Goal: Information Seeking & Learning: Find specific fact

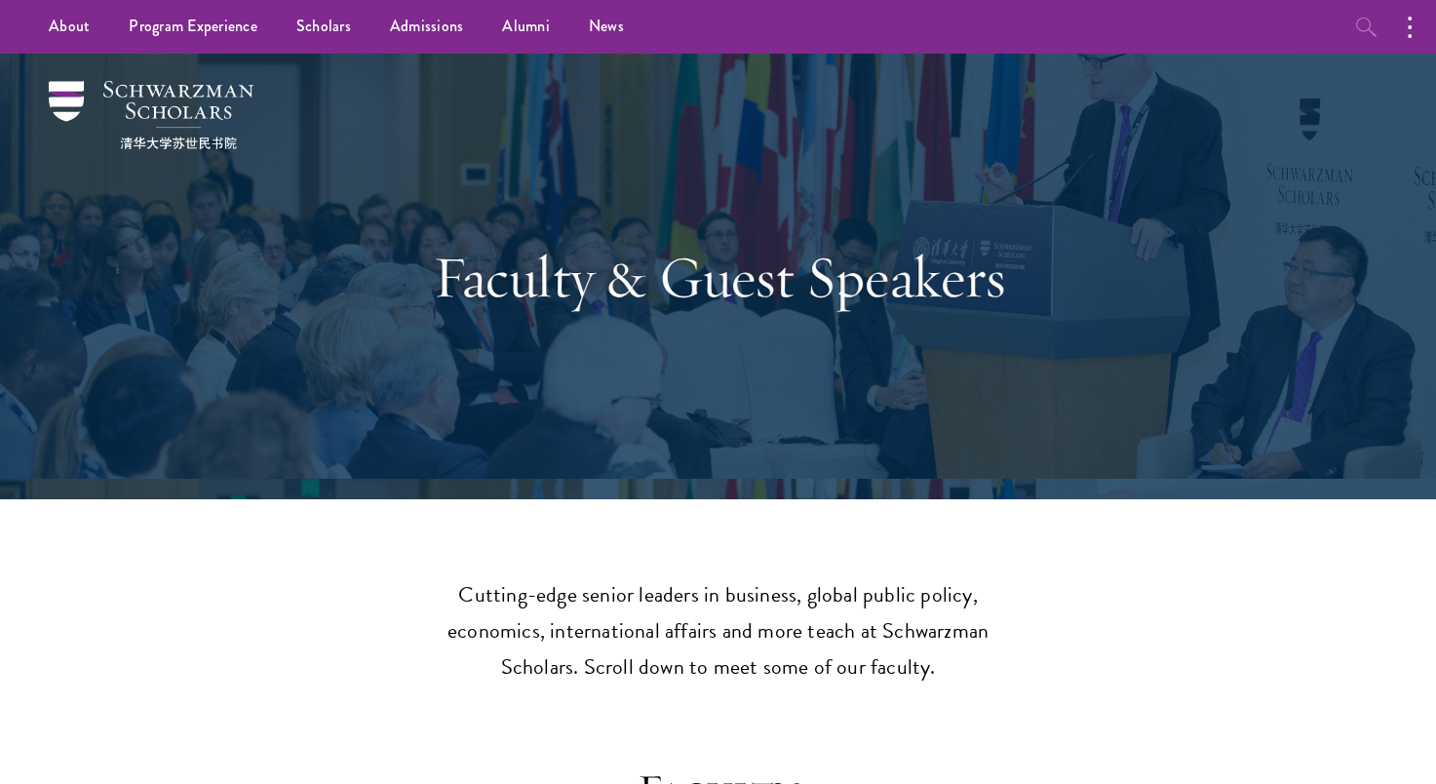
click at [1339, 25] on div "About Overview Leadership Donors Program Experience Overview Curriculum Student…" at bounding box center [718, 27] width 1436 height 54
click at [1345, 23] on button "button" at bounding box center [1366, 27] width 54 height 54
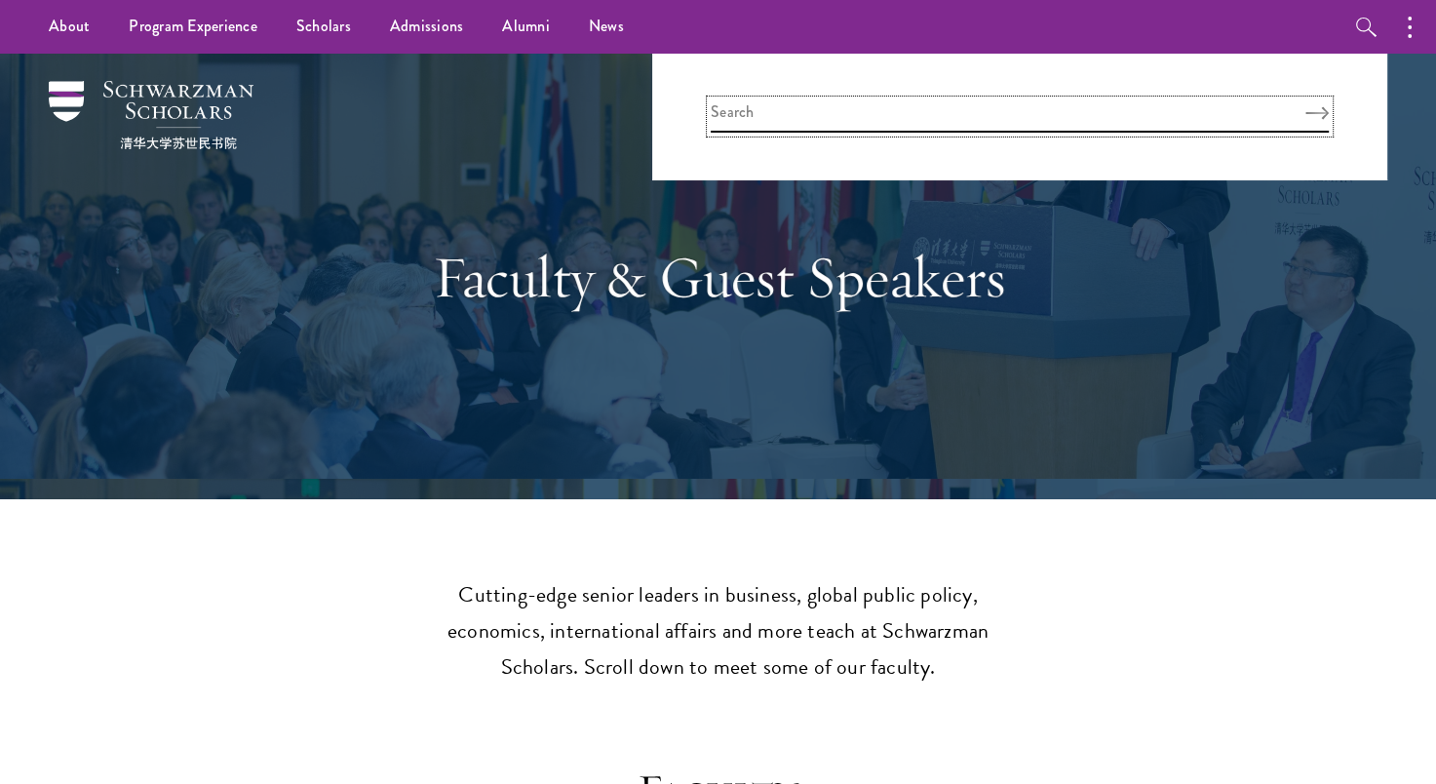
click at [931, 116] on input "search" at bounding box center [1019, 116] width 618 height 32
type input "yanlin"
click at [1305, 106] on button "Search" at bounding box center [1316, 113] width 23 height 14
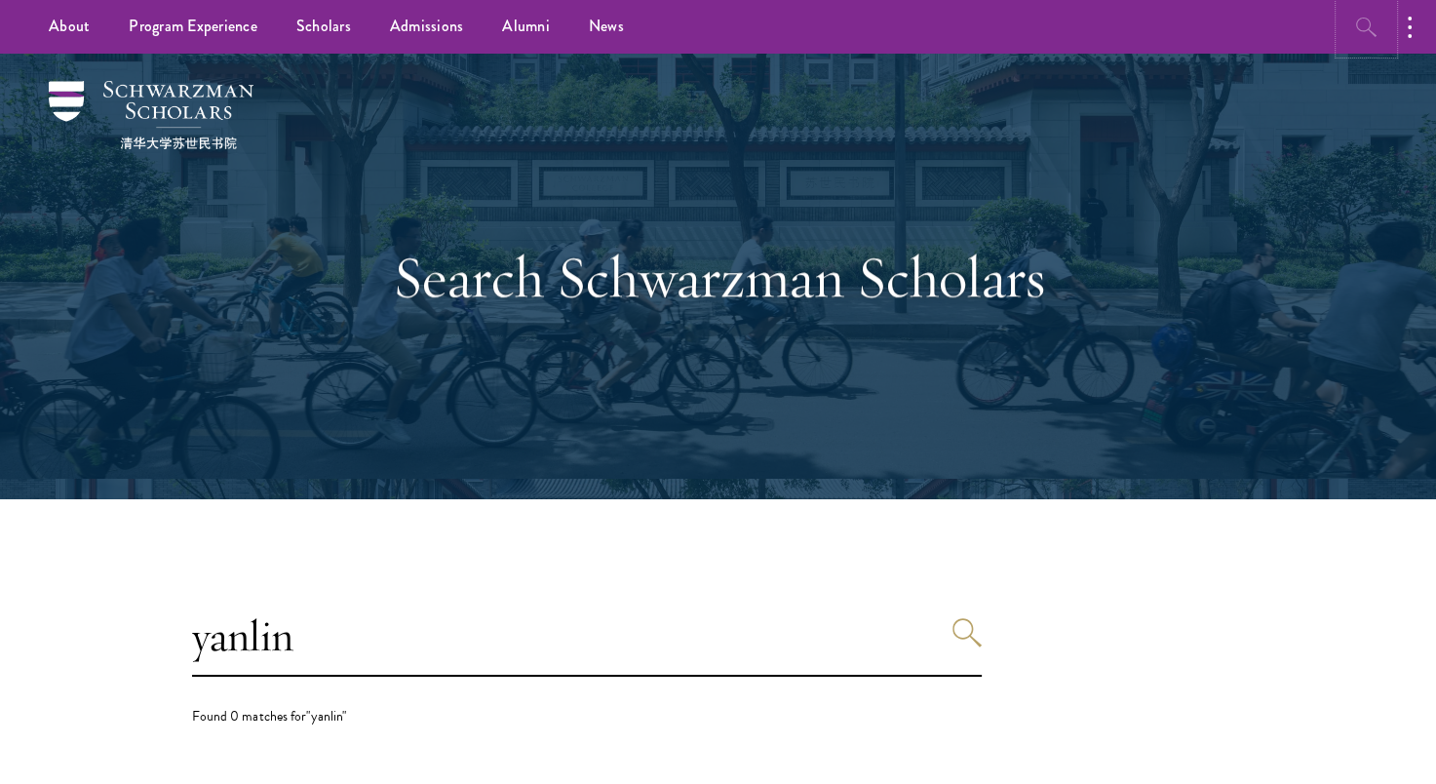
click at [1349, 22] on button "button" at bounding box center [1366, 27] width 54 height 54
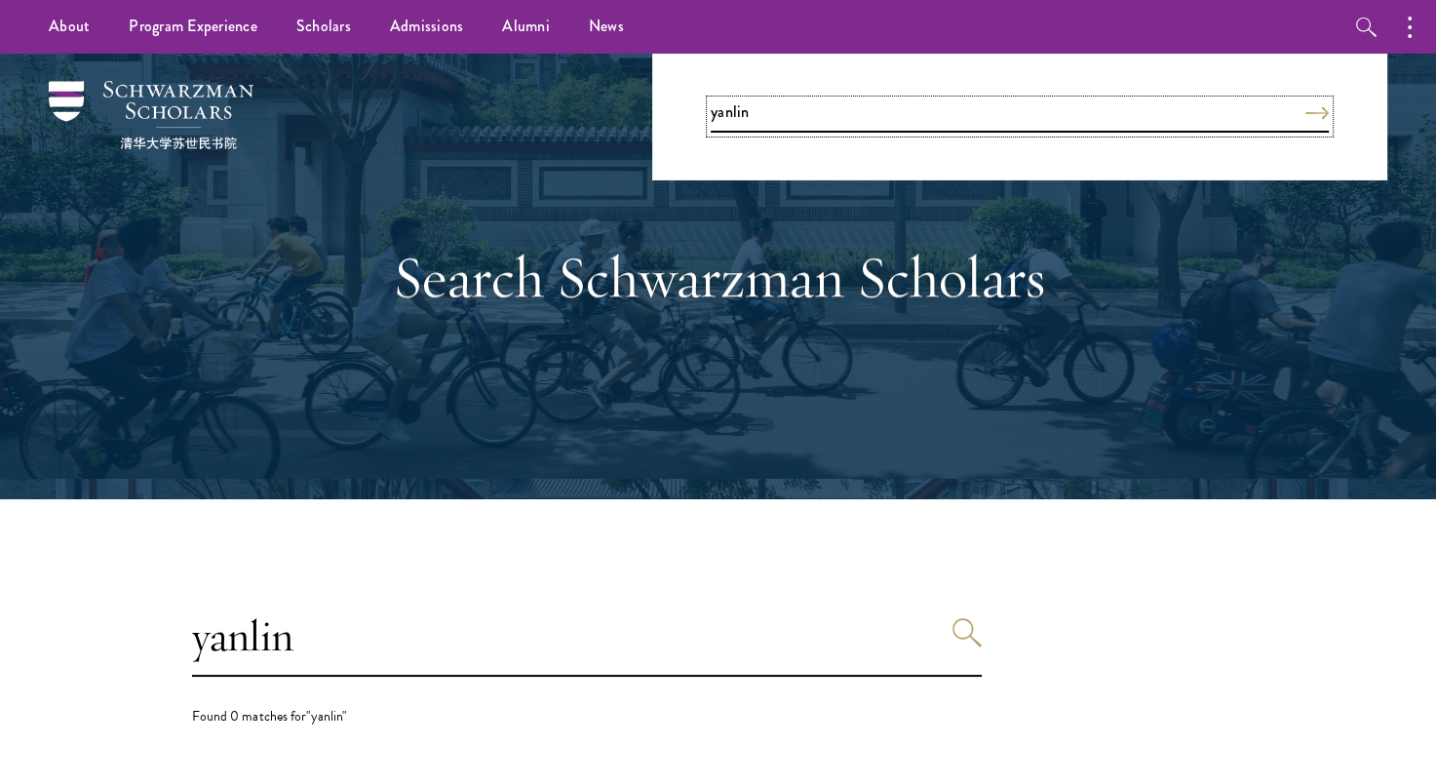
drag, startPoint x: 1106, startPoint y: 108, endPoint x: 592, endPoint y: 108, distance: 514.6
click at [588, 108] on div "About Overview Leadership Donors Program Experience Overview Curriculum Student…" at bounding box center [718, 638] width 1436 height 1277
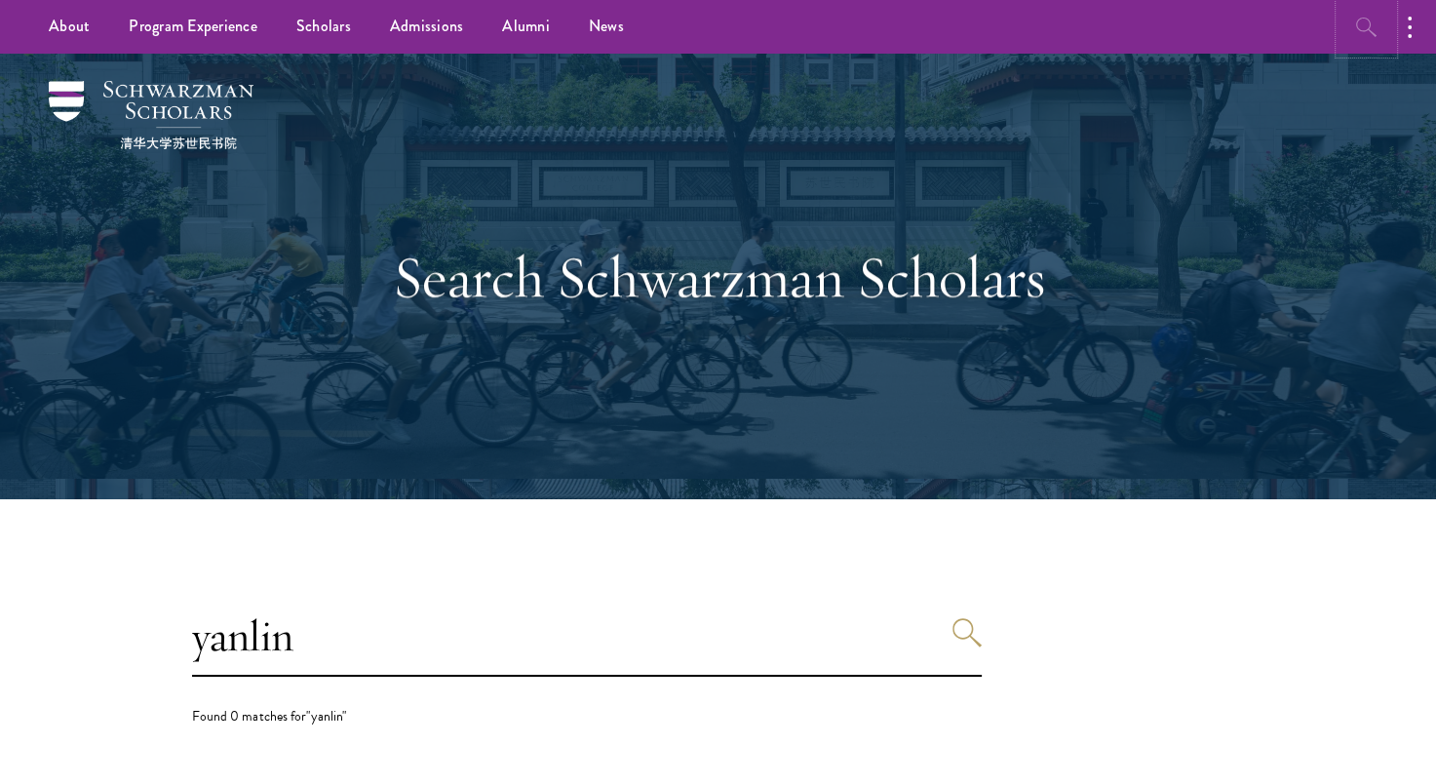
click at [1371, 17] on icon "button" at bounding box center [1366, 27] width 23 height 23
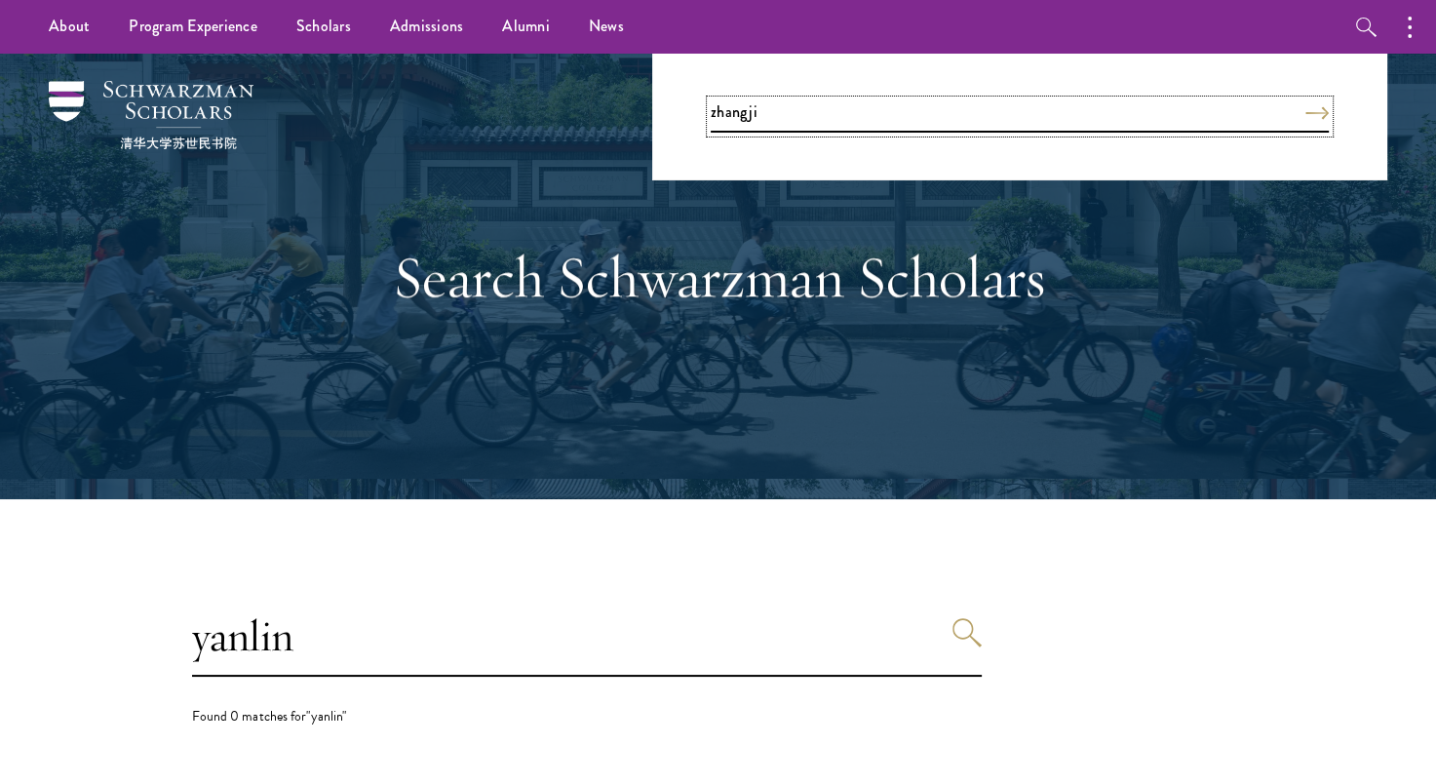
type input "zhangji"
click at [1305, 106] on button "Search" at bounding box center [1316, 113] width 23 height 14
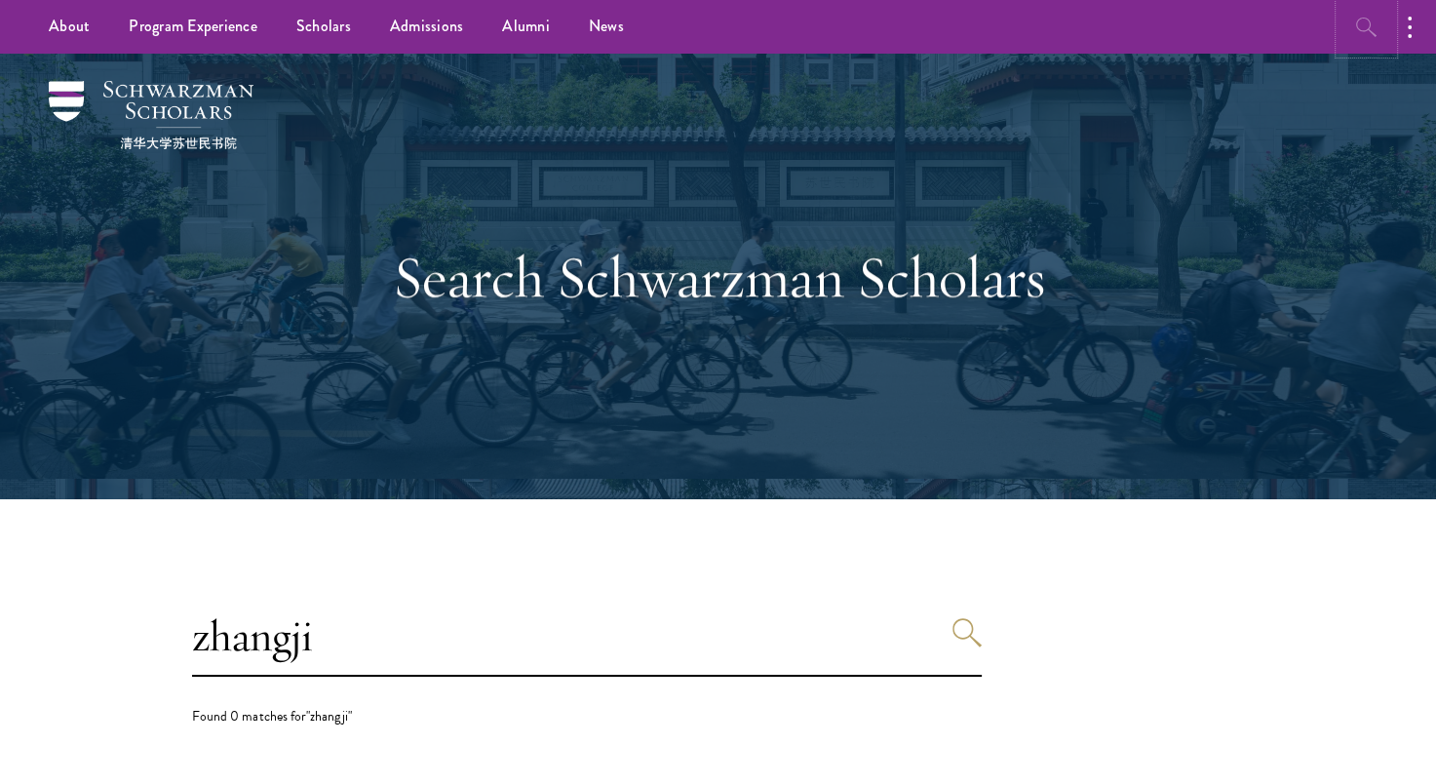
click at [1364, 30] on icon "button" at bounding box center [1366, 27] width 23 height 23
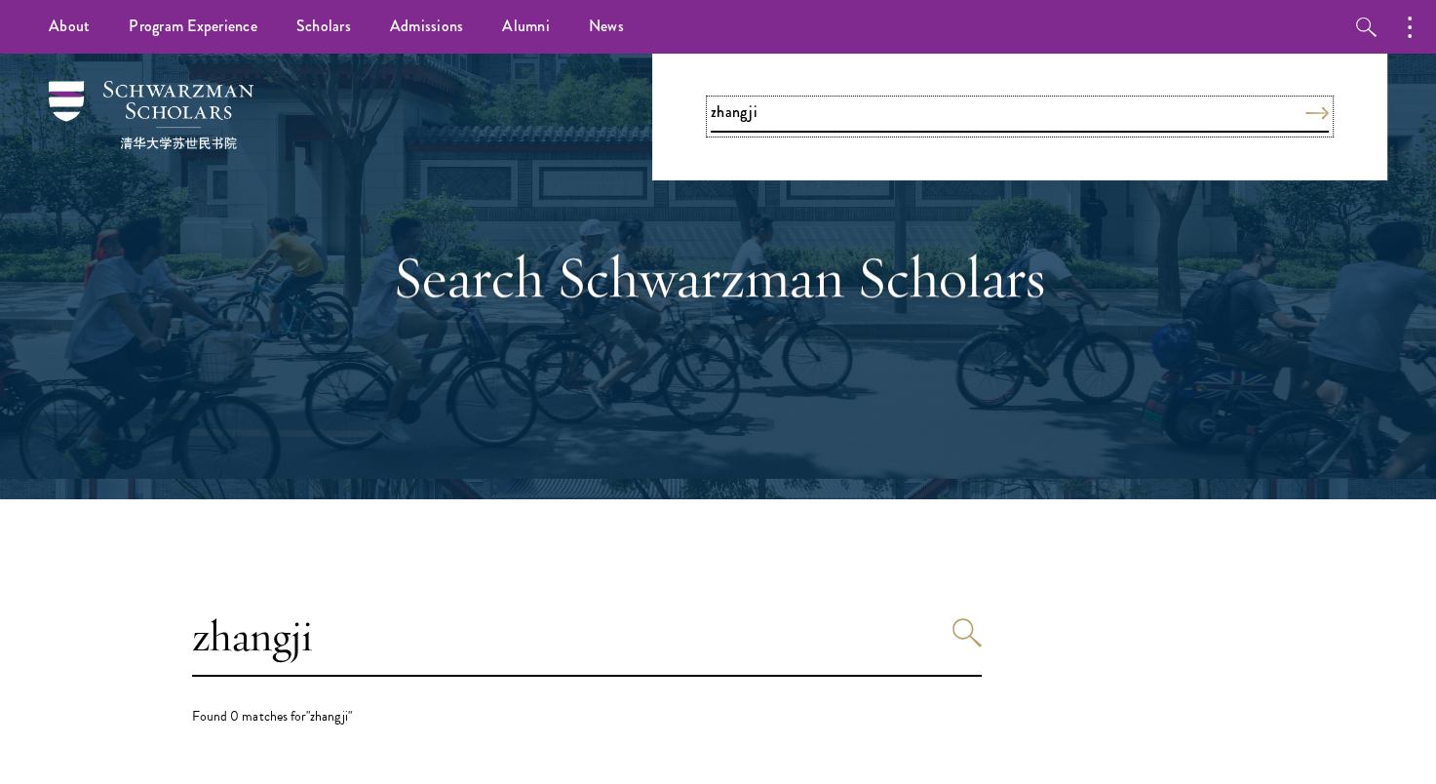
drag, startPoint x: 875, startPoint y: 121, endPoint x: 648, endPoint y: 122, distance: 227.1
click at [647, 125] on div "About Overview Leadership Donors Program Experience Overview Curriculum Student…" at bounding box center [718, 638] width 1436 height 1277
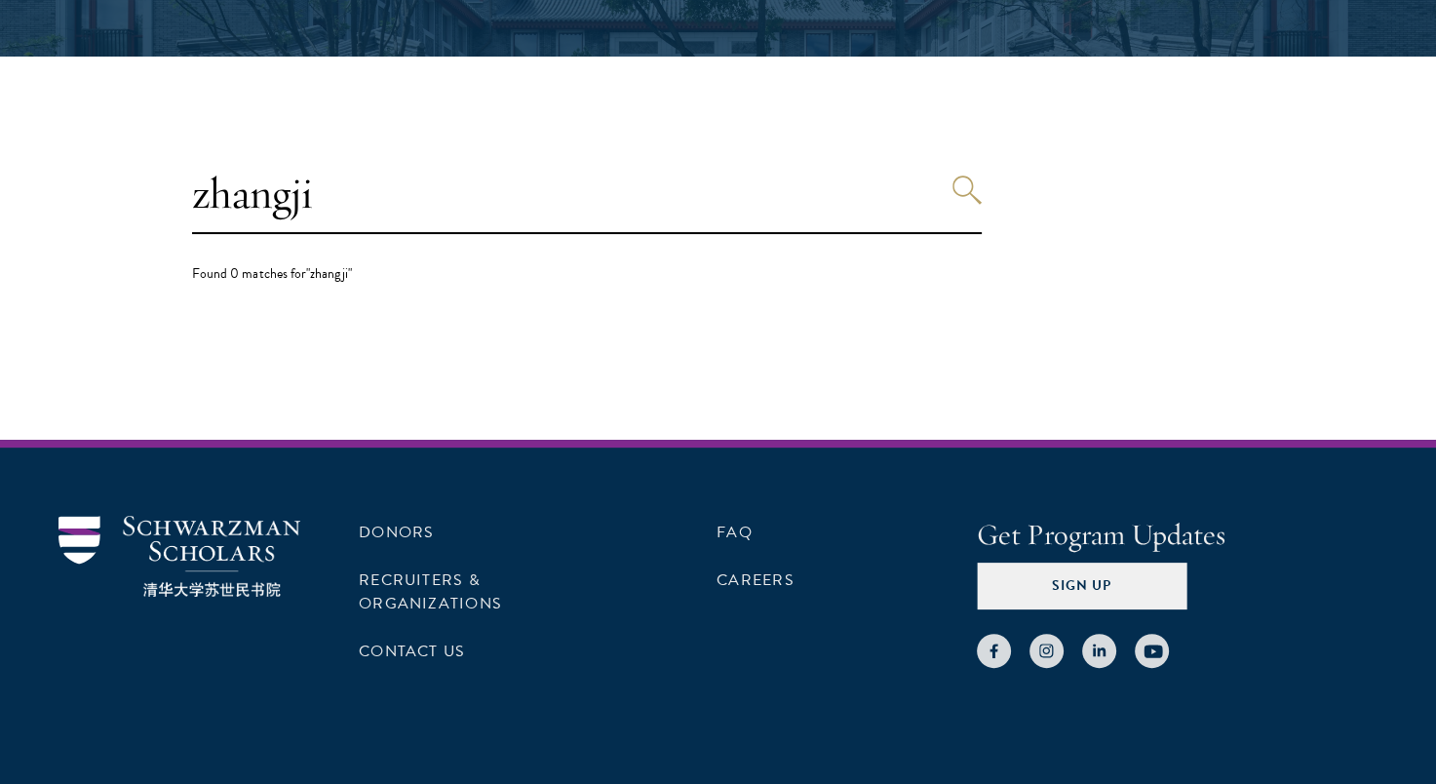
scroll to position [492, 0]
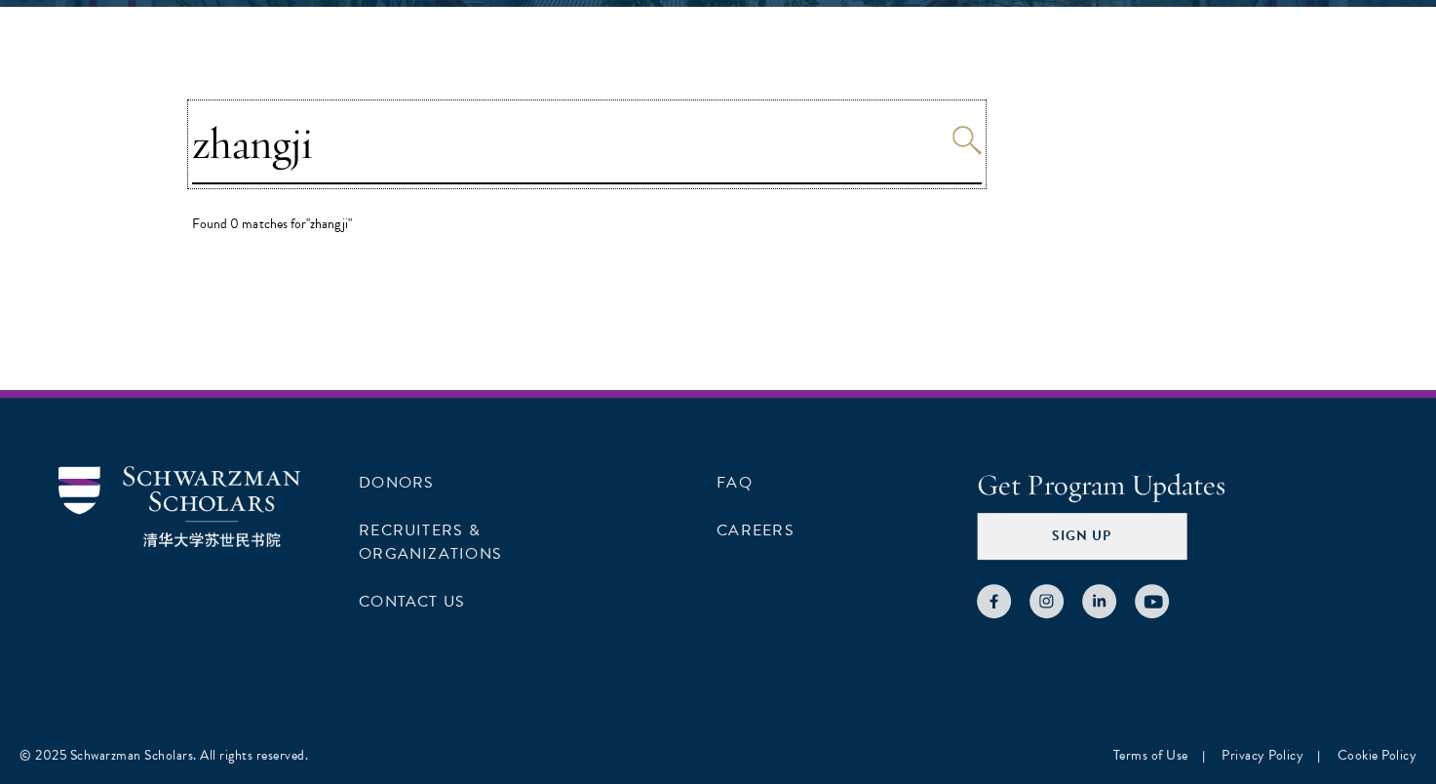
click at [558, 173] on input "zhangji" at bounding box center [586, 144] width 789 height 80
type input "z"
type input "ji zhang"
click at [959, 136] on icon "Search" at bounding box center [966, 140] width 29 height 29
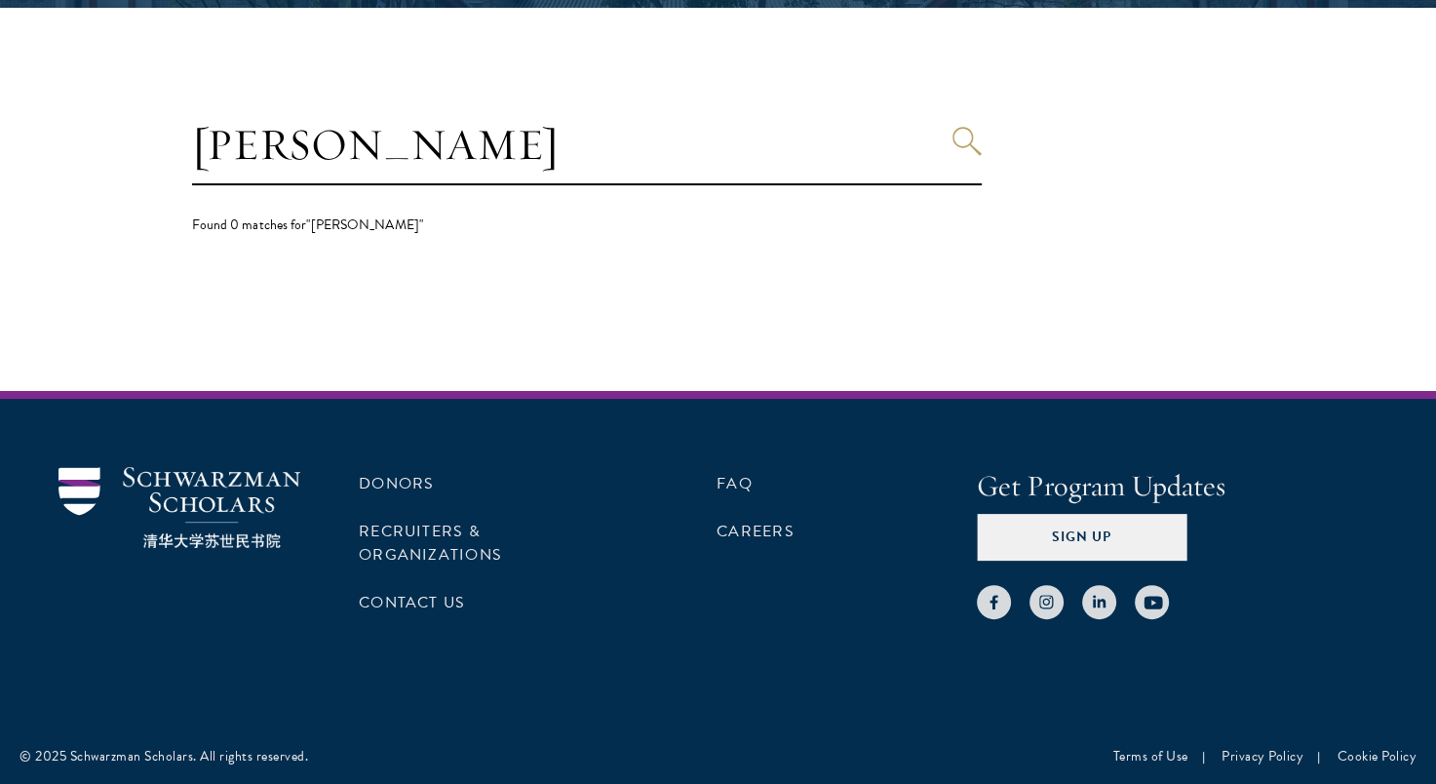
scroll to position [492, 0]
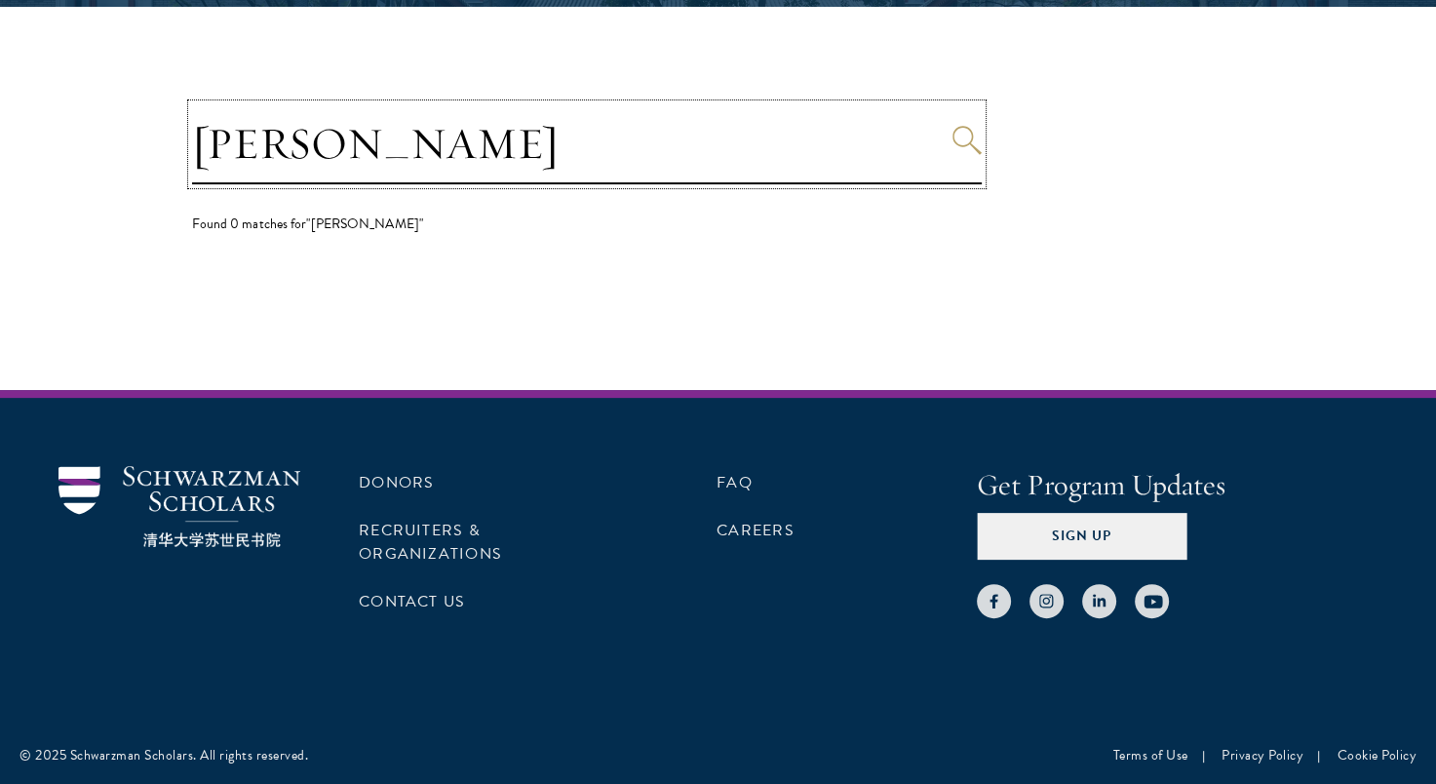
drag, startPoint x: 407, startPoint y: 148, endPoint x: 142, endPoint y: 152, distance: 265.1
click at [148, 157] on section "ji zhang Found 0 matches for "ji zhang"" at bounding box center [718, 198] width 1436 height 383
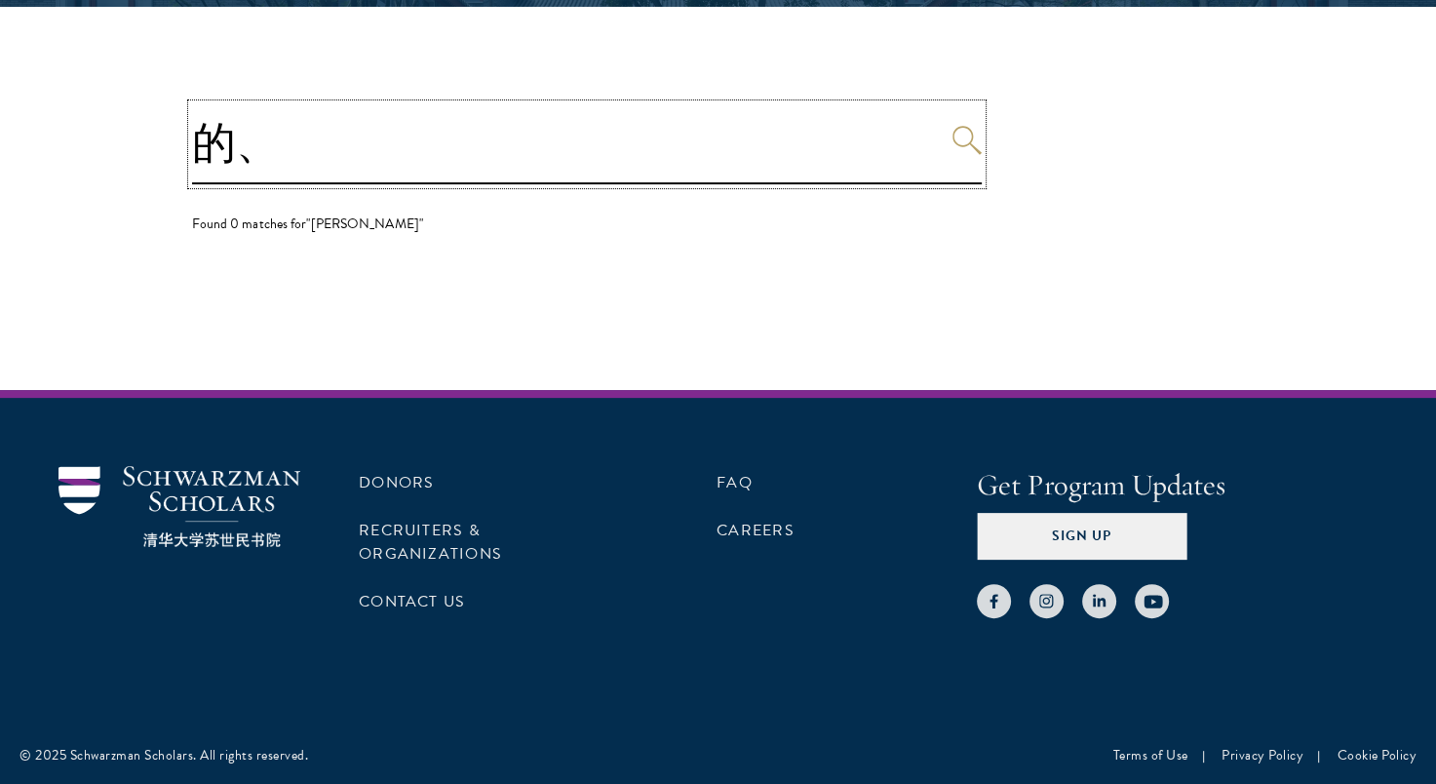
type input "的"
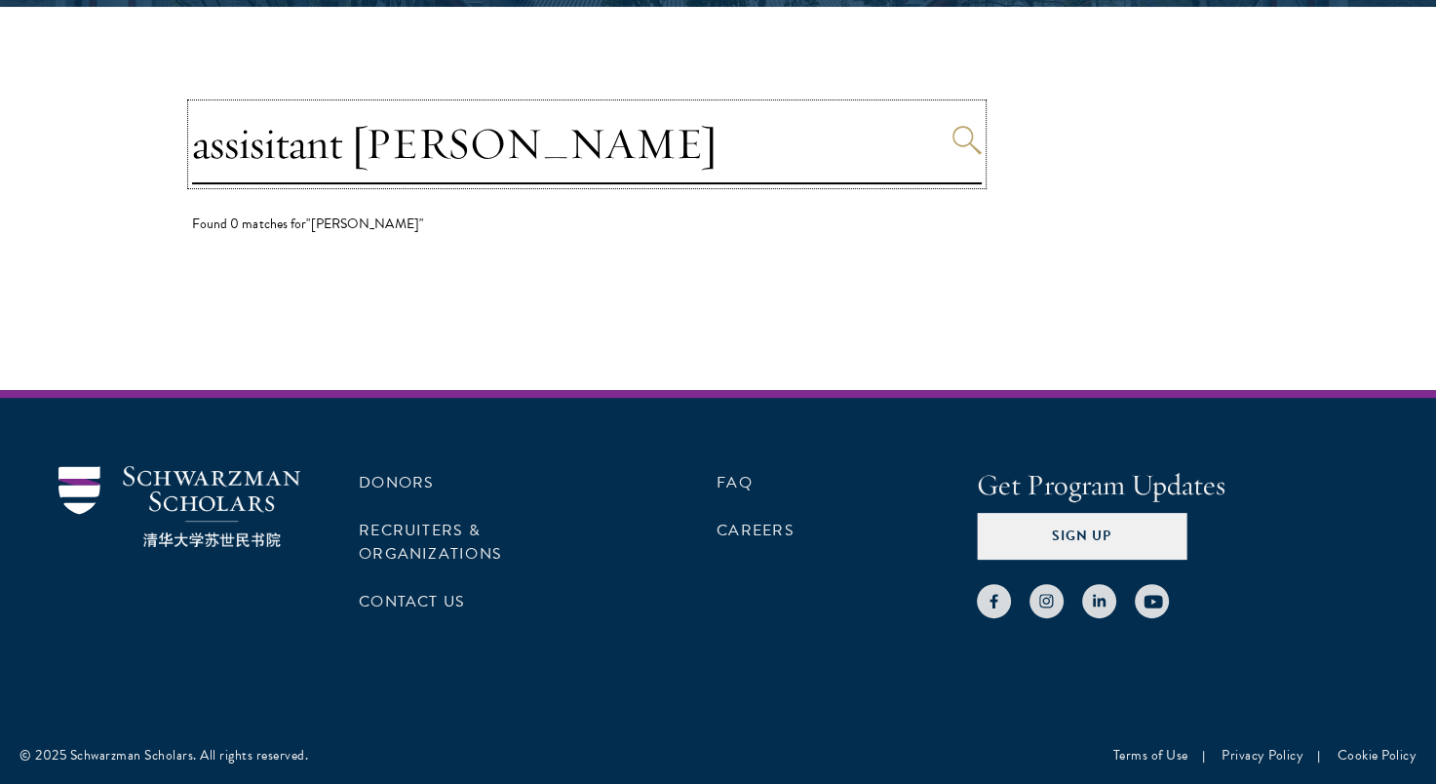
click at [220, 144] on input "assisitant dean" at bounding box center [586, 144] width 789 height 80
click at [262, 151] on input "asisitant dean" at bounding box center [586, 144] width 789 height 80
type input "asistant dean"
click at [967, 146] on icon "Search" at bounding box center [966, 140] width 29 height 29
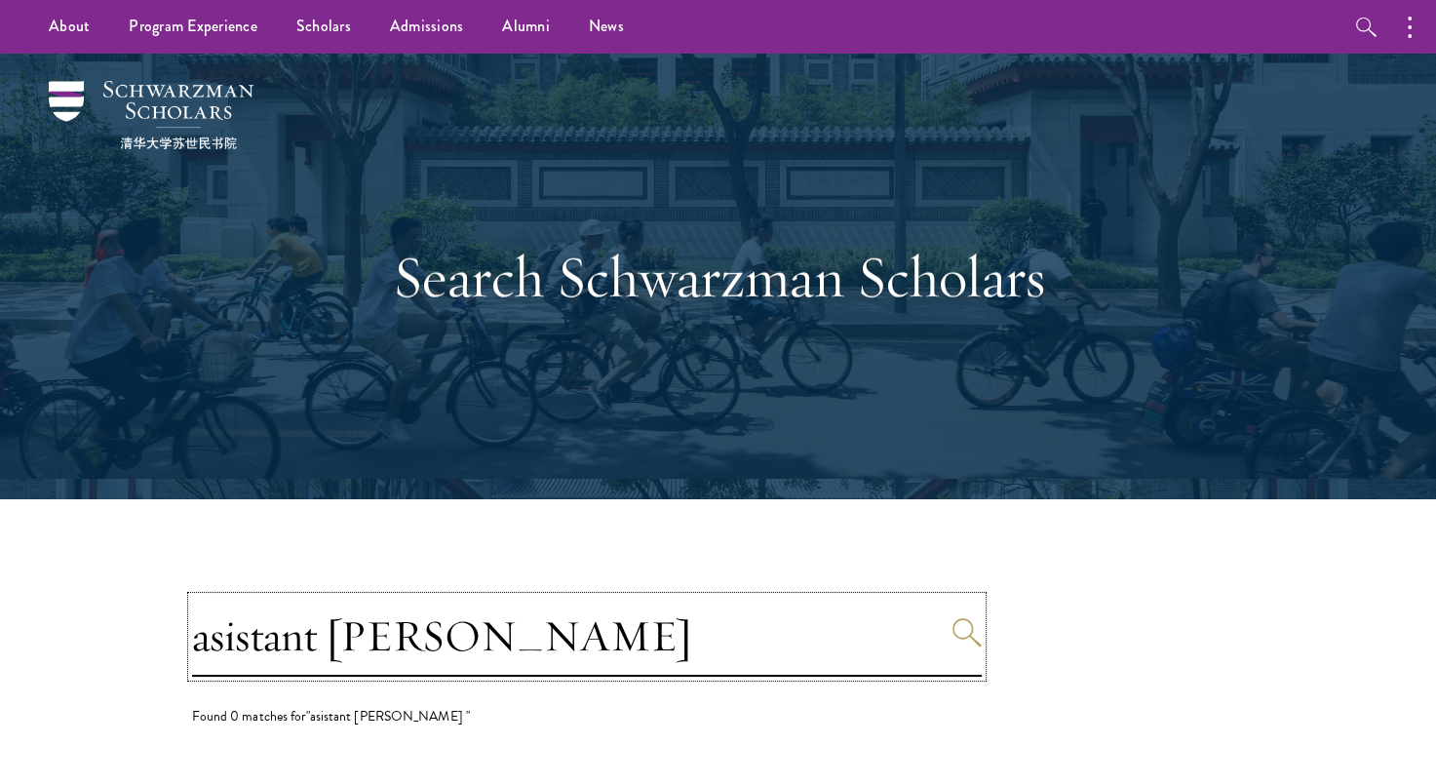
drag, startPoint x: 432, startPoint y: 635, endPoint x: 106, endPoint y: 664, distance: 326.7
click at [107, 665] on section "asistant dean Found 0 matches for "asistant dean "" at bounding box center [718, 690] width 1436 height 383
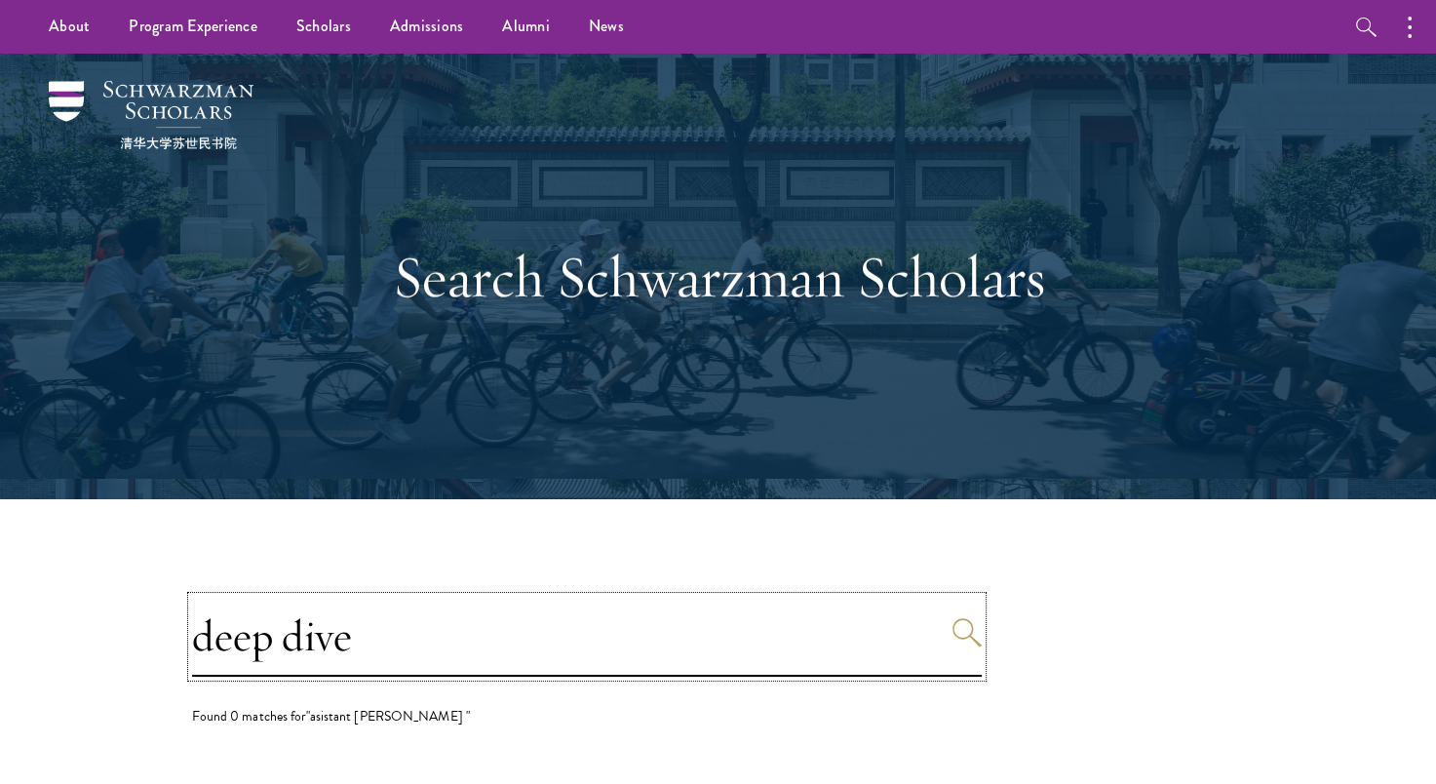
type input "deep dive"
click at [952, 618] on button "Search" at bounding box center [966, 632] width 29 height 29
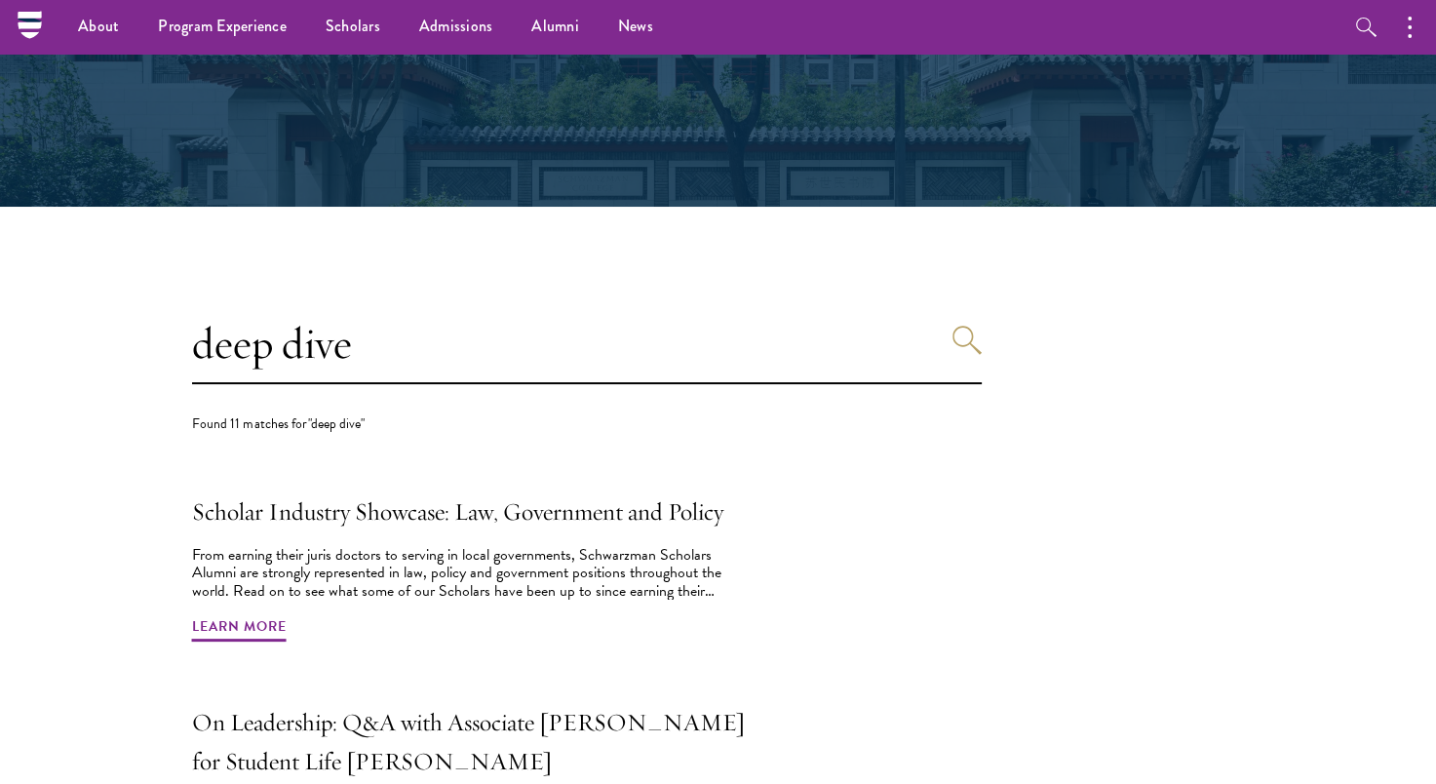
scroll to position [585, 0]
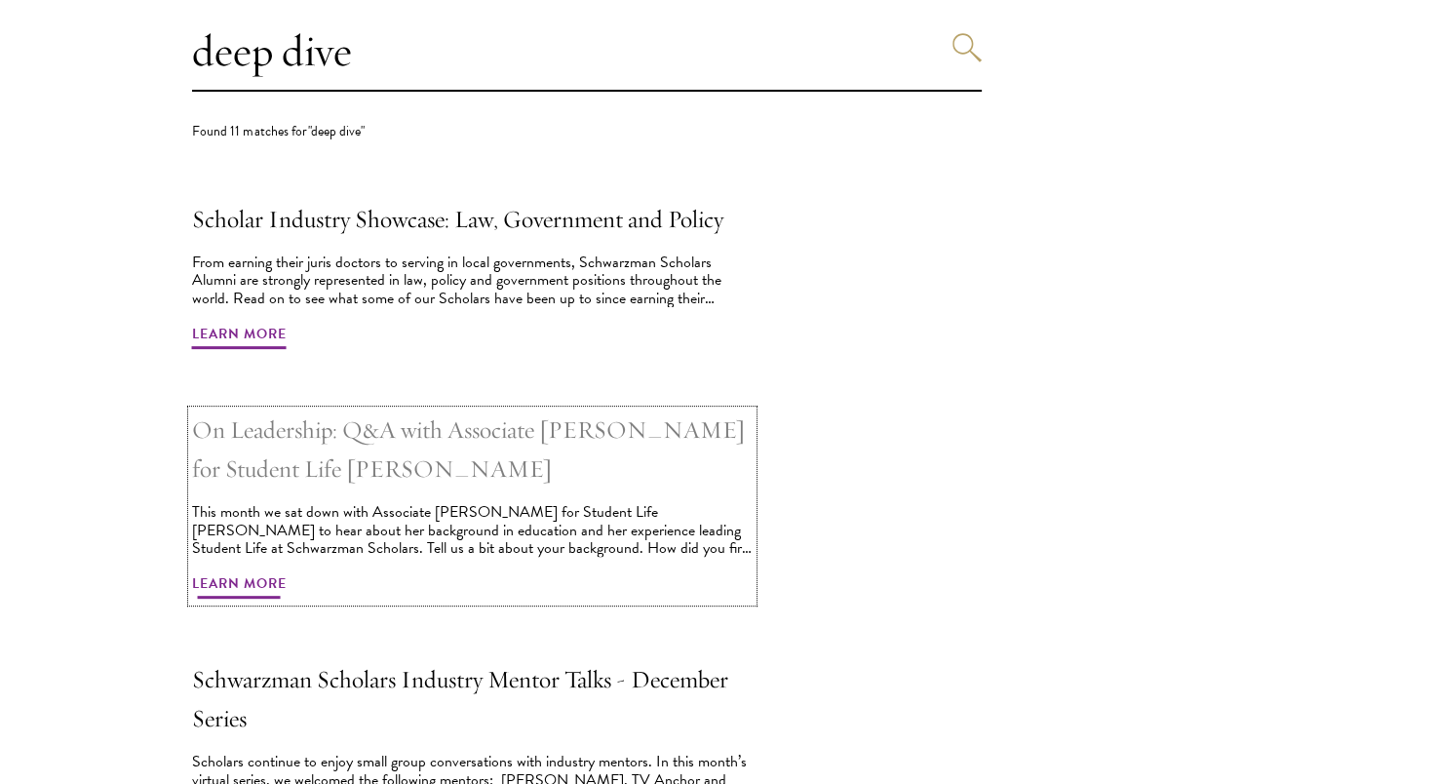
click at [394, 429] on h2 "On Leadership: Q&A with Associate Dean for Student Life Melanie Koenderman" at bounding box center [472, 449] width 560 height 78
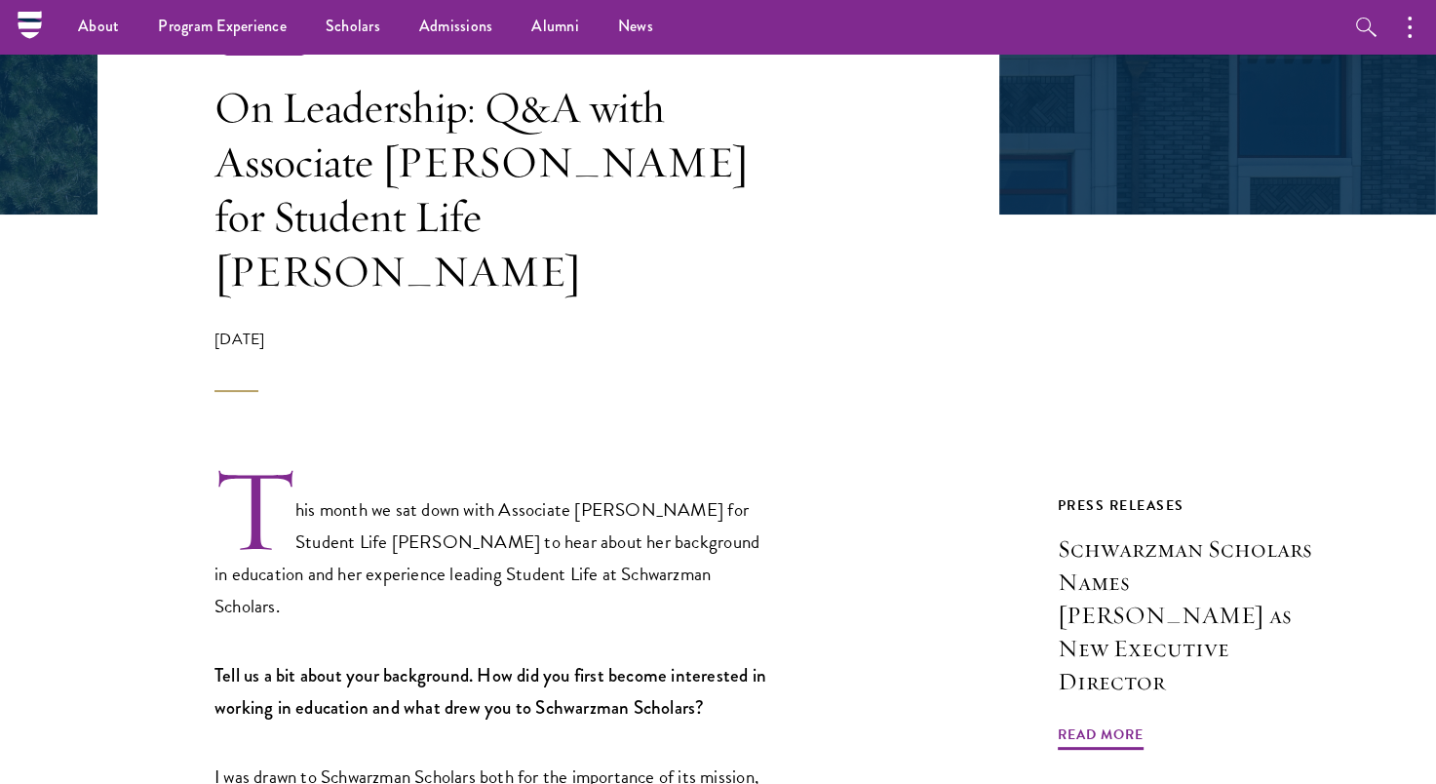
scroll to position [195, 0]
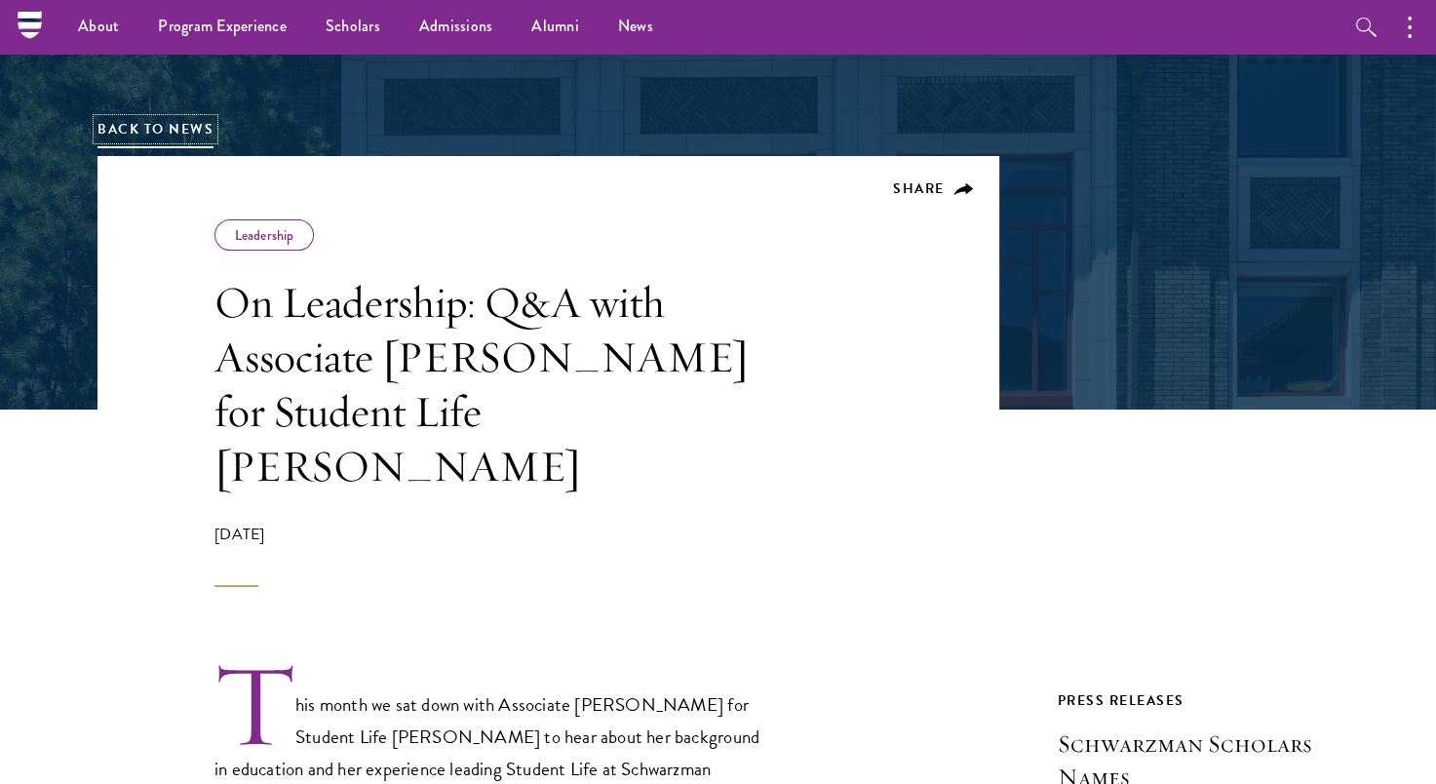
click at [173, 128] on link "Back to News" at bounding box center [155, 129] width 116 height 20
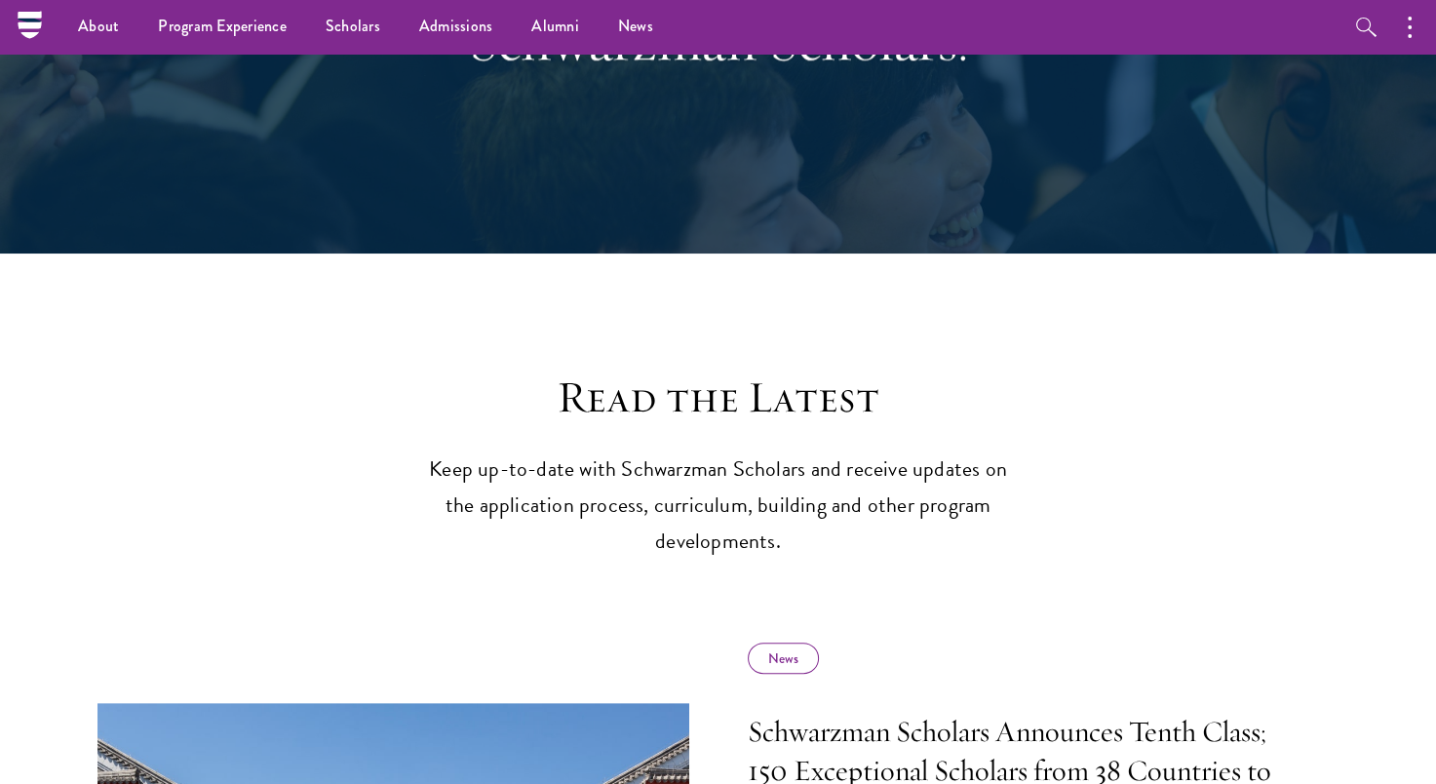
scroll to position [292, 0]
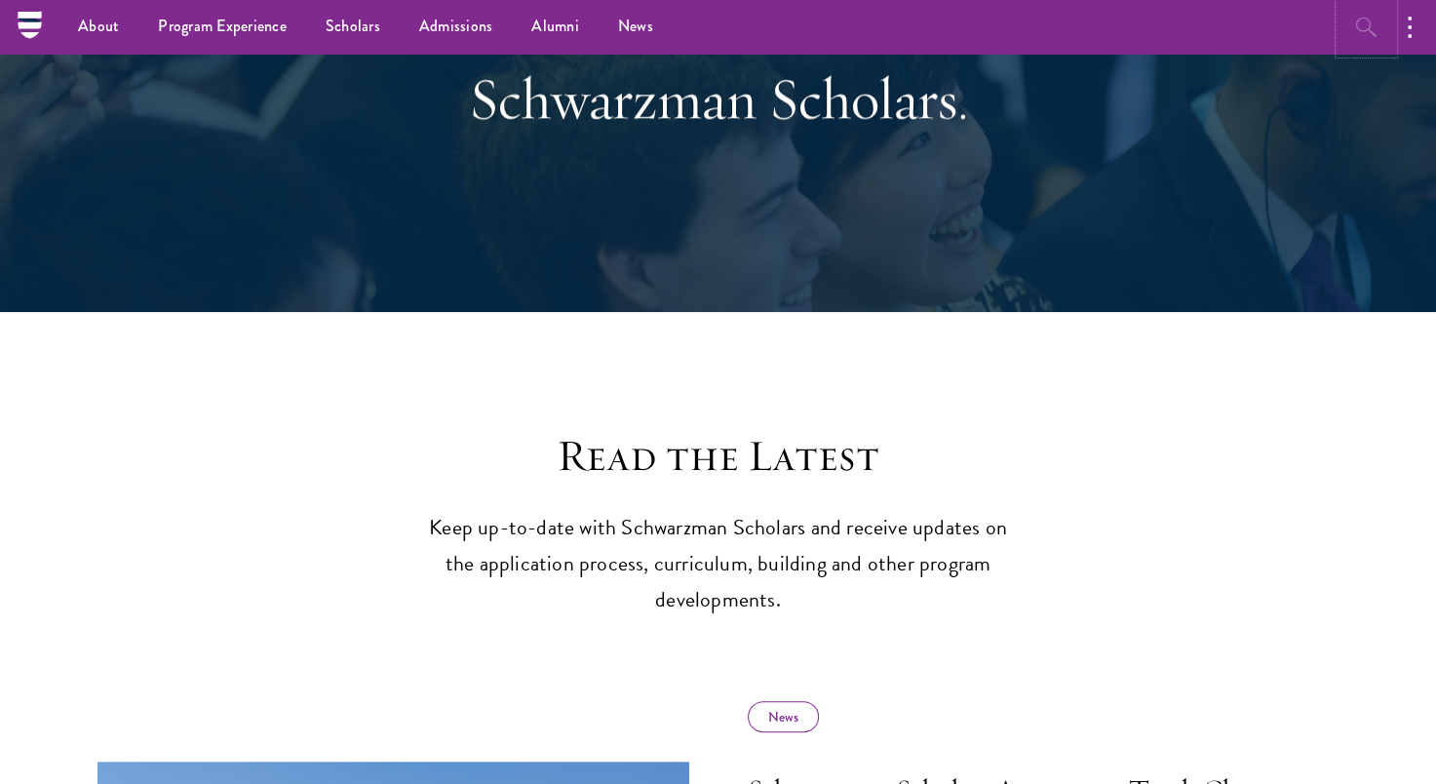
click at [1350, 25] on button "button" at bounding box center [1366, 27] width 54 height 54
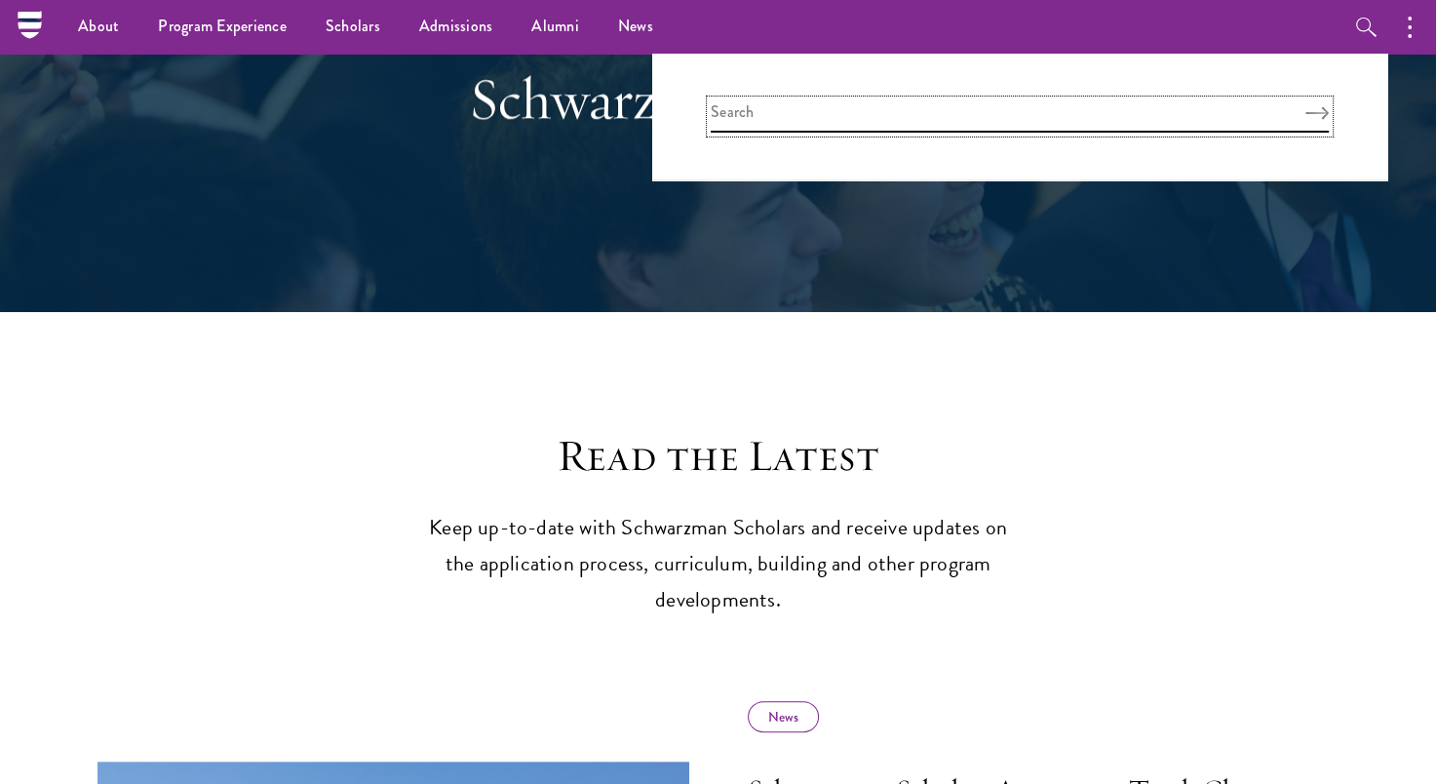
click at [860, 108] on input "search" at bounding box center [1019, 116] width 618 height 32
type input "d"
type input "assistant dean"
click at [1305, 106] on button "Search" at bounding box center [1316, 113] width 23 height 14
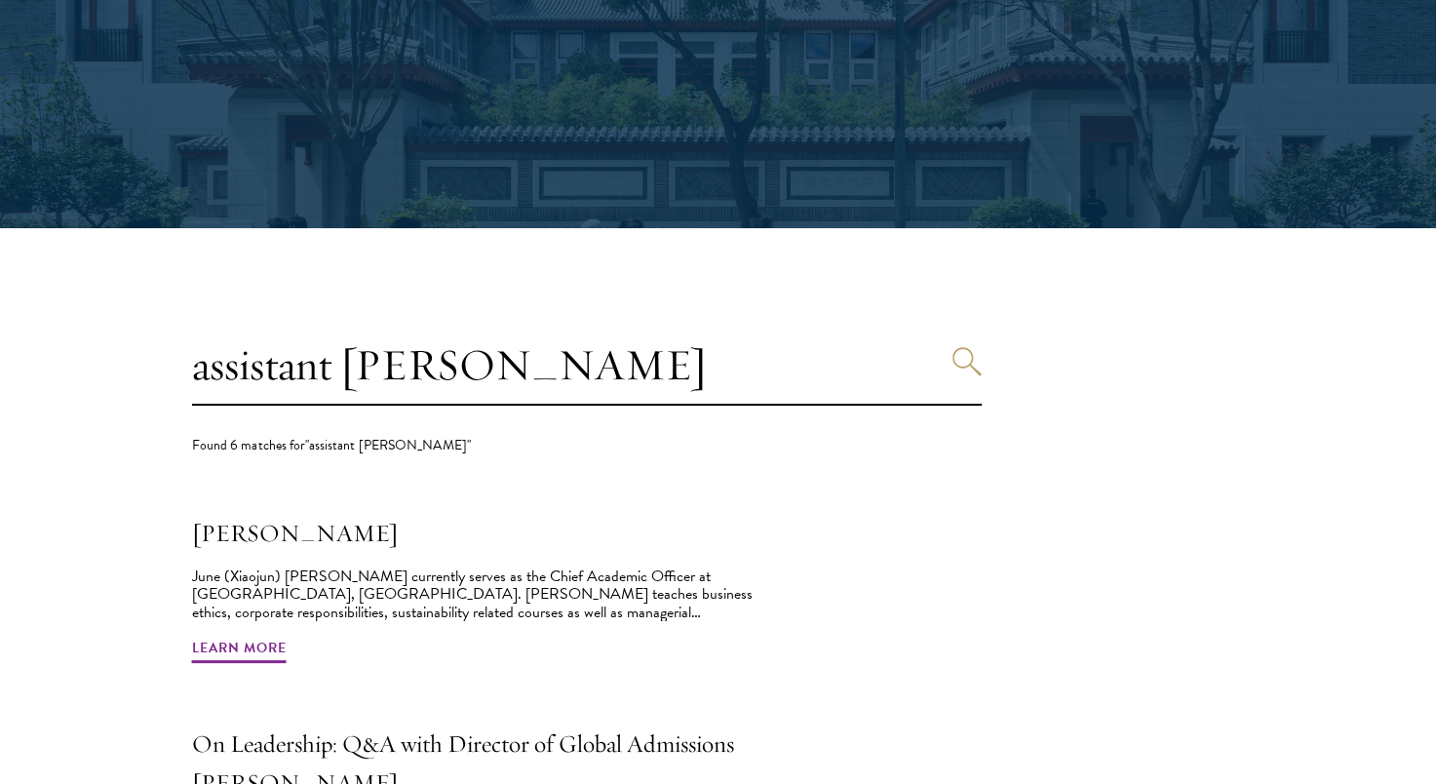
scroll to position [390, 0]
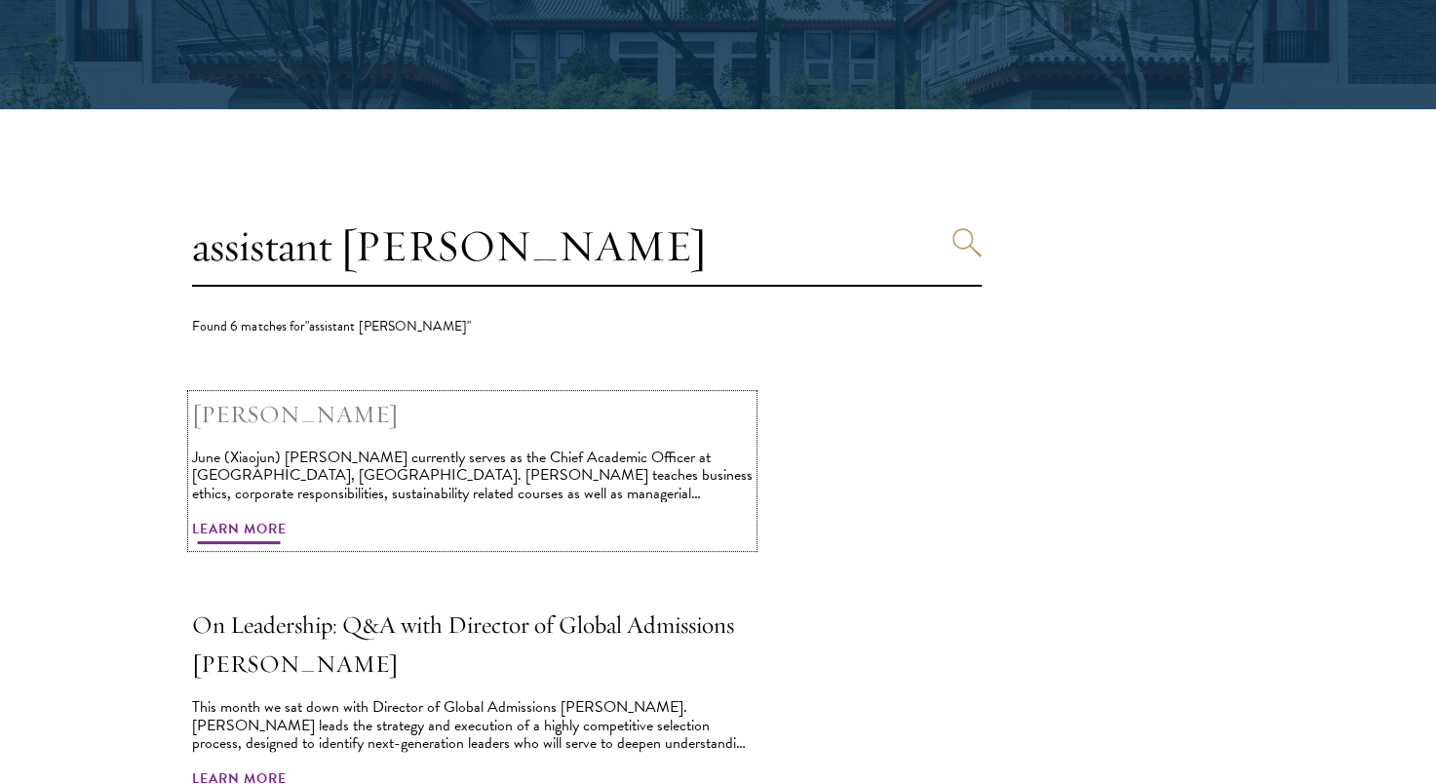
click at [260, 417] on h2 "June Qian" at bounding box center [472, 414] width 560 height 39
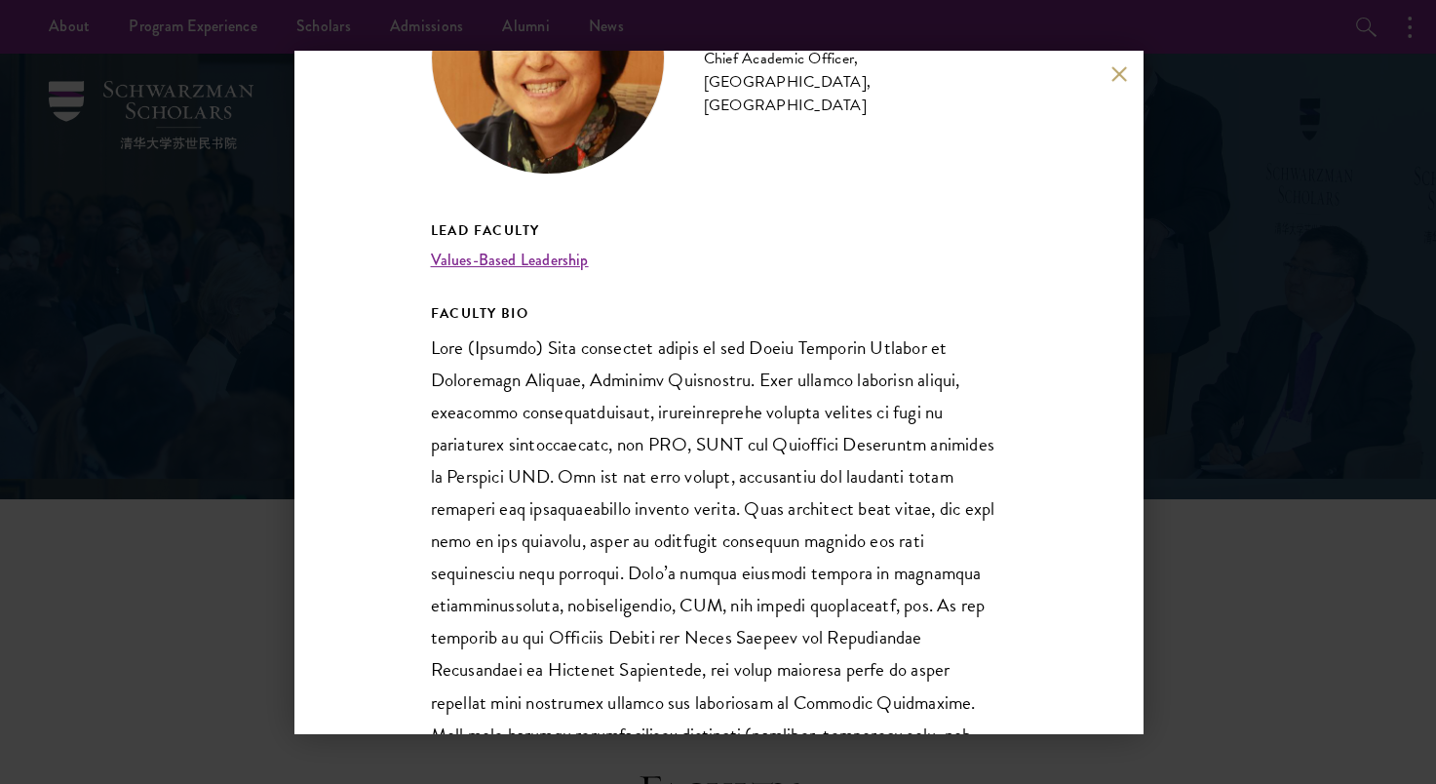
scroll to position [292, 0]
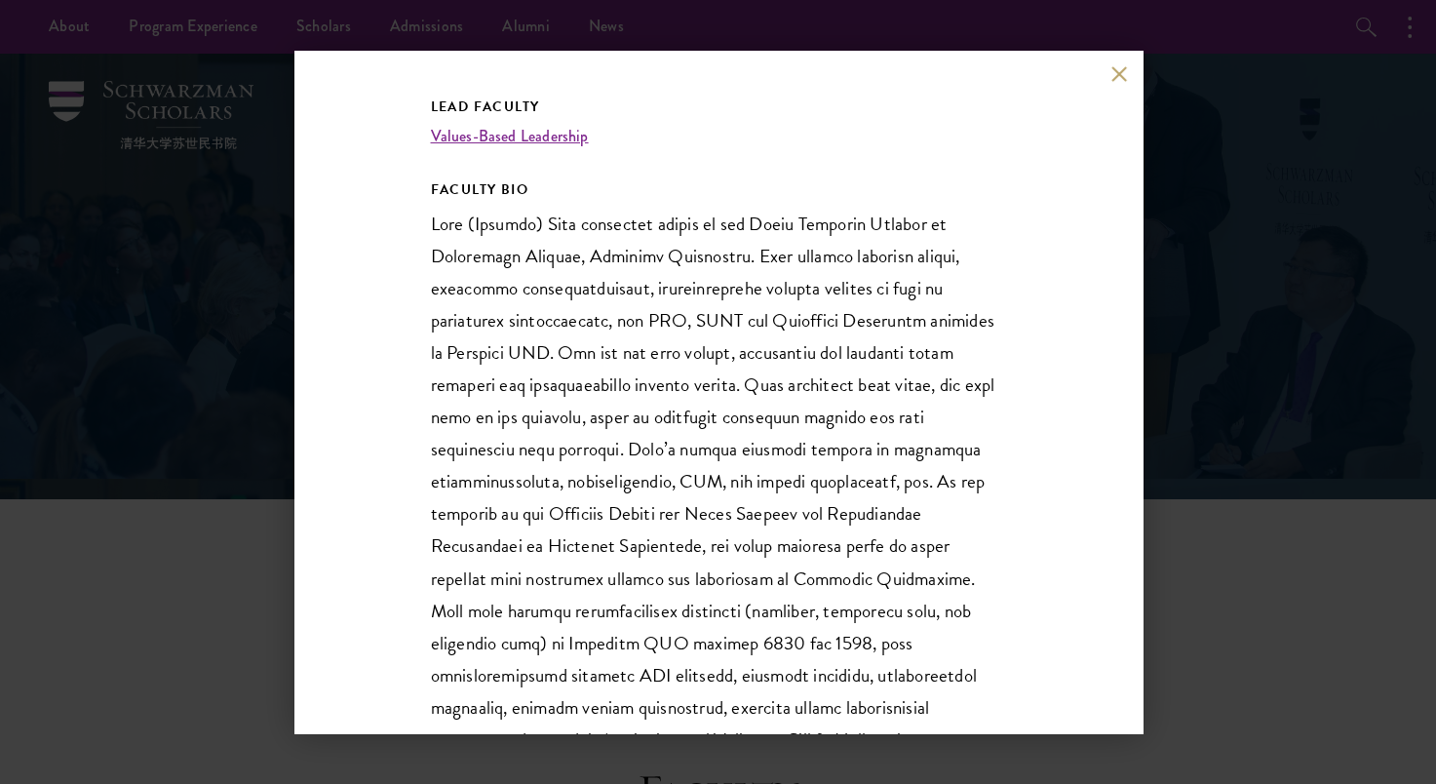
click at [1116, 72] on button at bounding box center [1119, 73] width 17 height 17
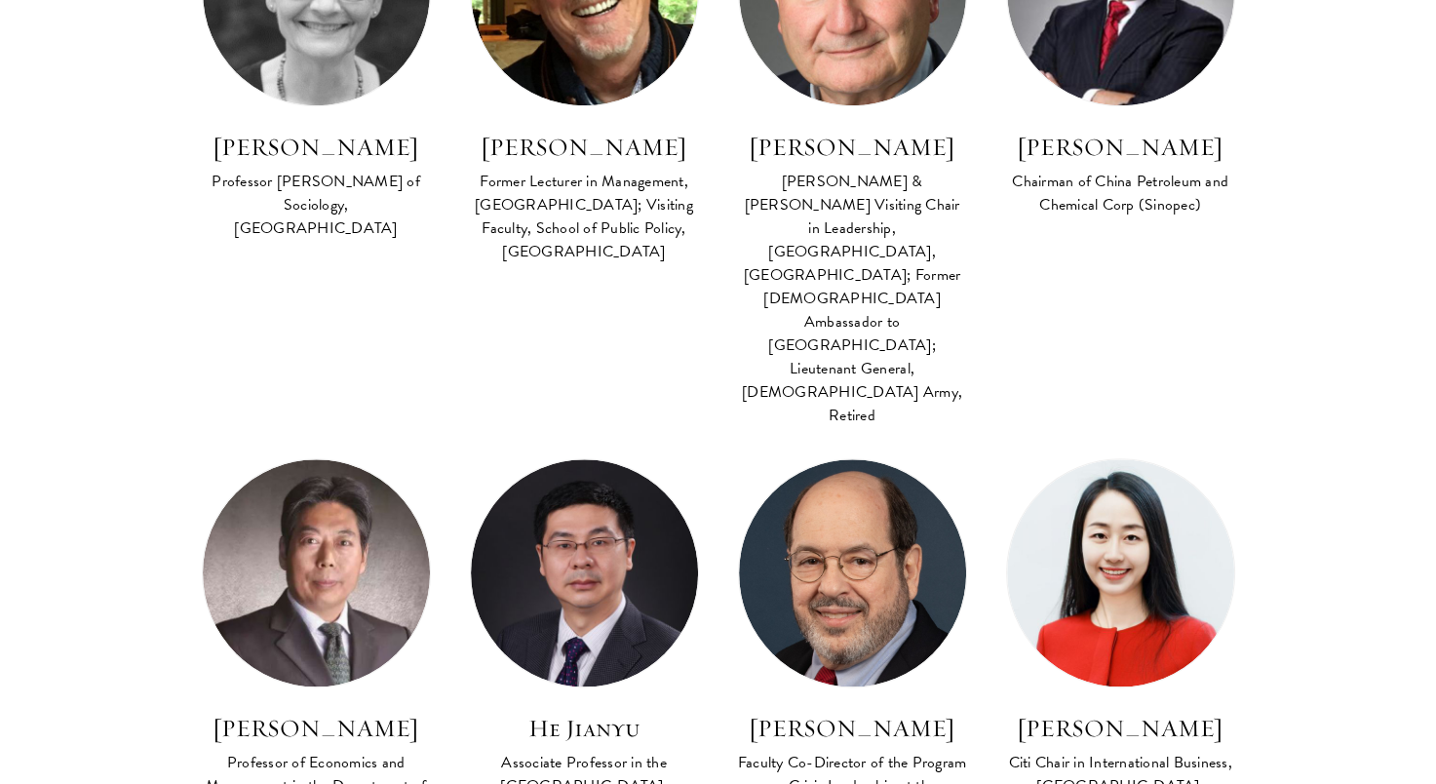
scroll to position [2144, 0]
